Goal: Task Accomplishment & Management: Manage account settings

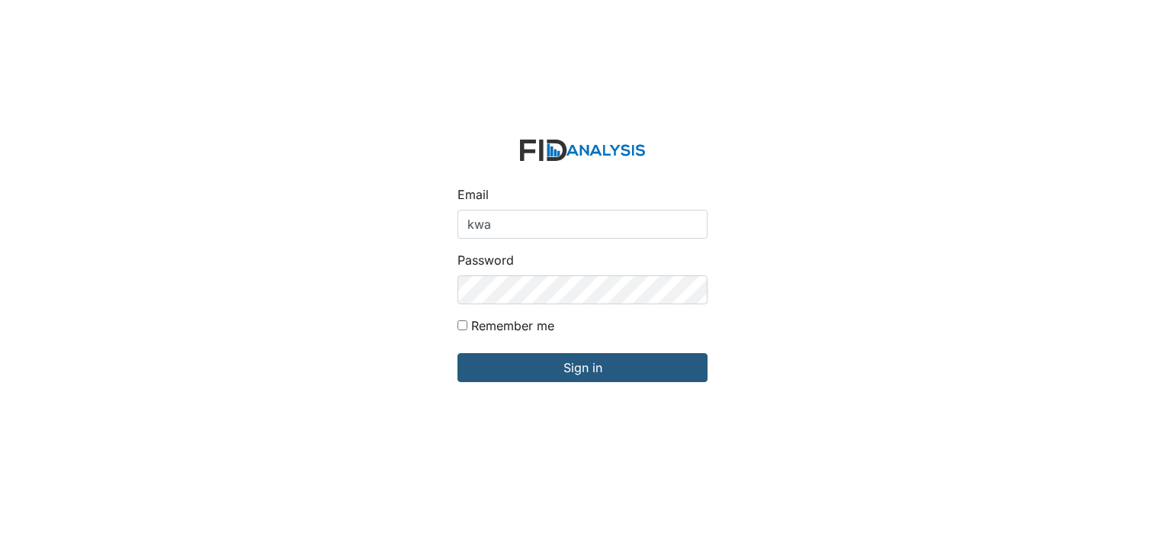
type input "[EMAIL_ADDRESS][DOMAIN_NAME]"
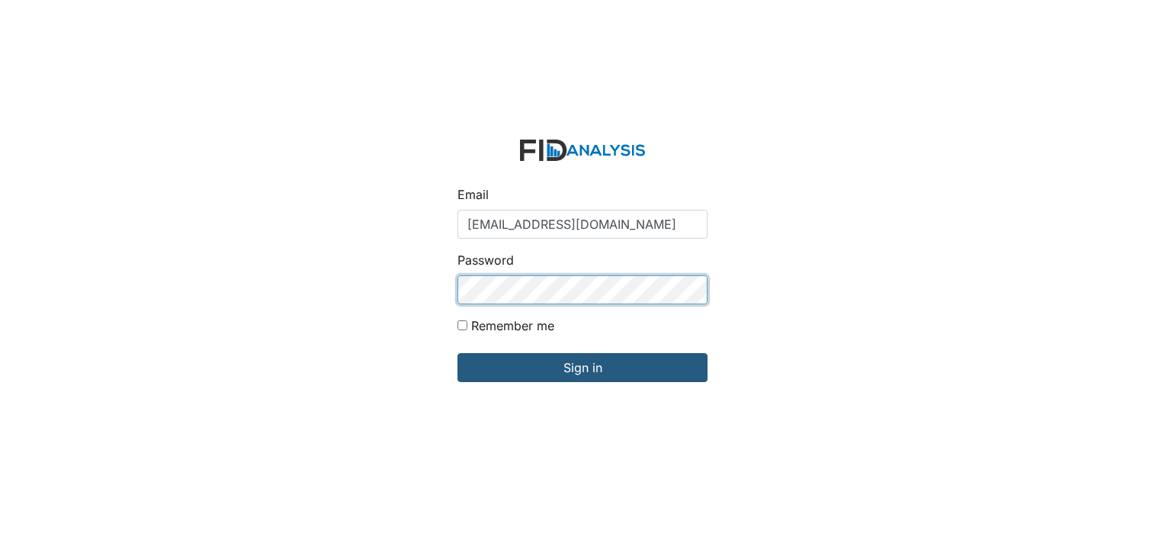
click at [457, 353] on input "Sign in" at bounding box center [582, 367] width 250 height 29
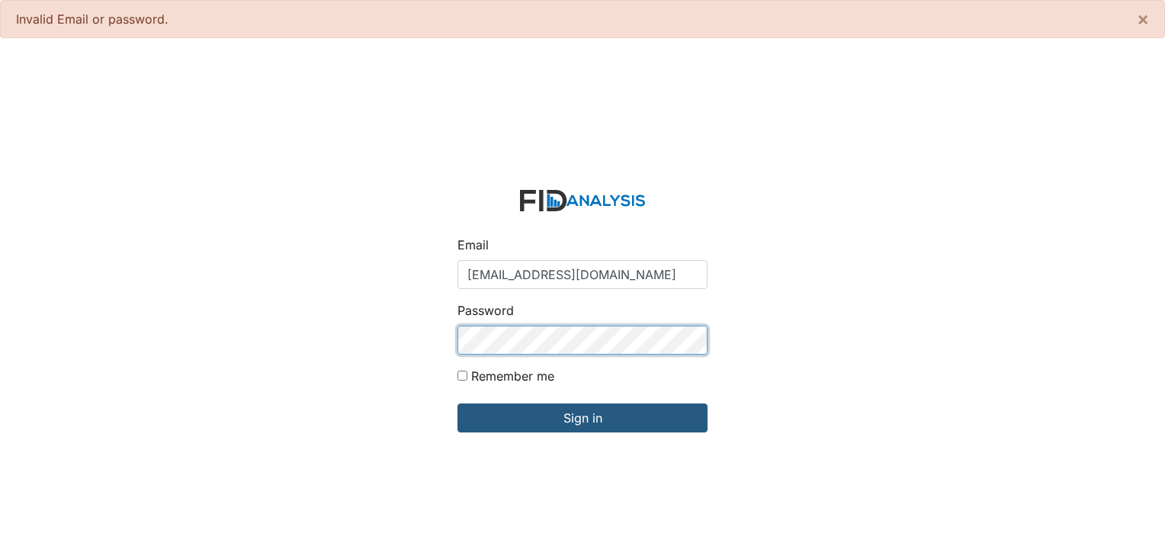
click at [457, 403] on input "Sign in" at bounding box center [582, 417] width 250 height 29
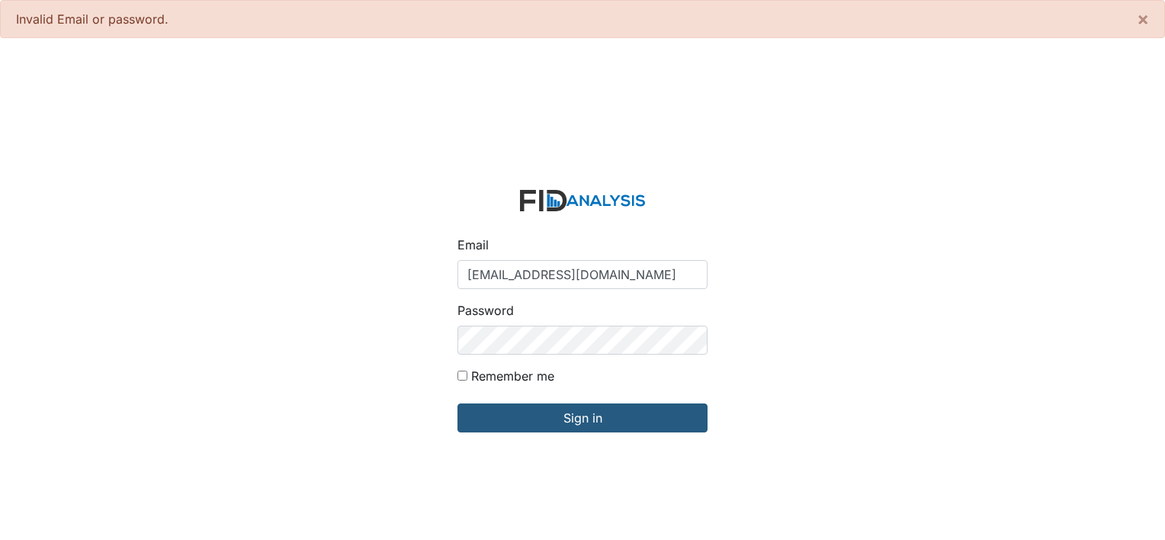
click at [457, 403] on input "Sign in" at bounding box center [582, 417] width 250 height 29
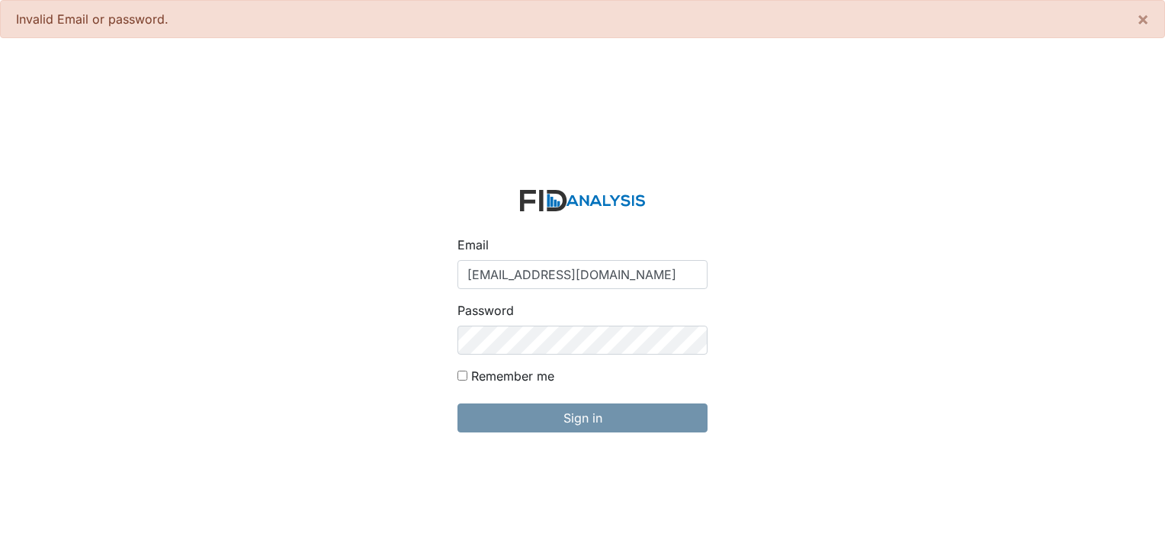
type input "Likwade@lifeincorporate.com"
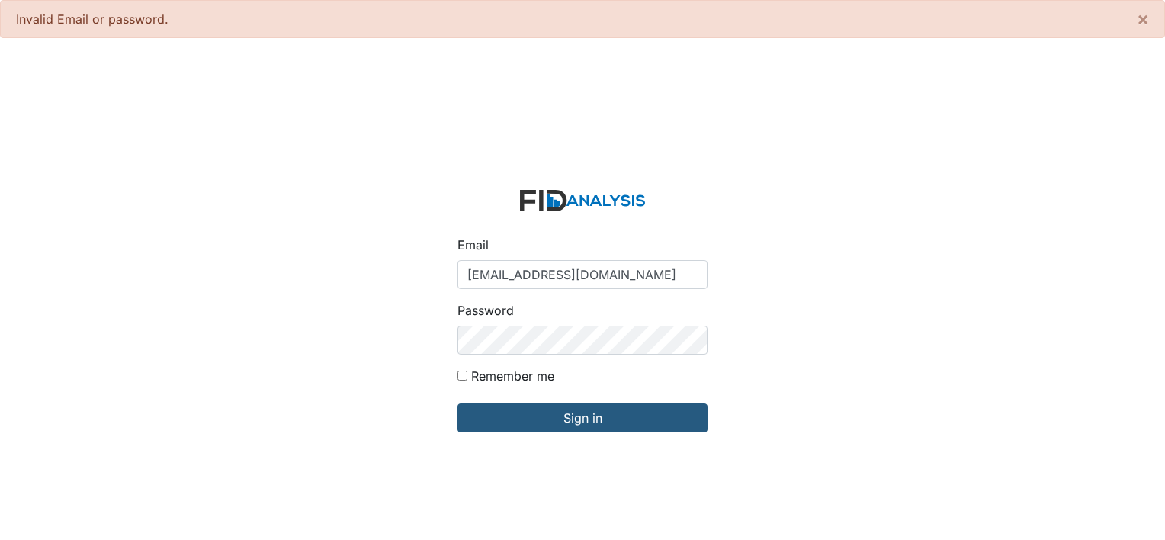
type input "[EMAIL_ADDRESS][DOMAIN_NAME]"
click at [457, 403] on input "Sign in" at bounding box center [582, 417] width 250 height 29
